Goal: Information Seeking & Learning: Learn about a topic

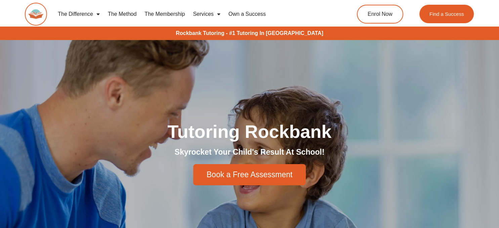
click at [123, 14] on link "The Method" at bounding box center [122, 13] width 37 height 15
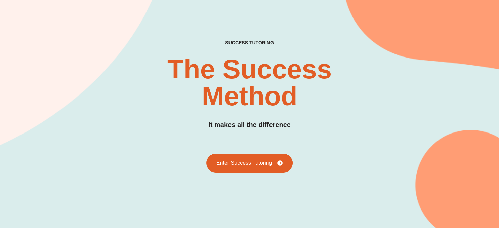
scroll to position [42, 0]
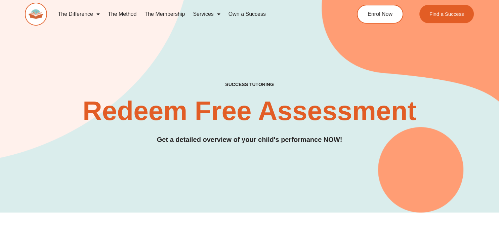
click at [175, 15] on link "The Membership" at bounding box center [165, 13] width 48 height 15
